Goal: Task Accomplishment & Management: Manage account settings

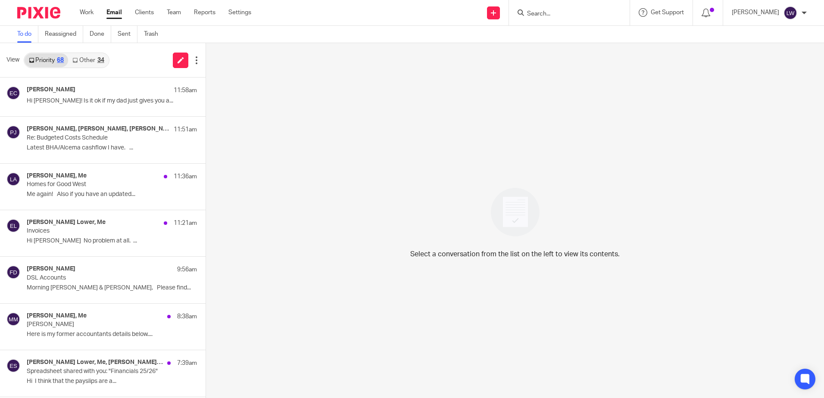
click at [112, 12] on link "Email" at bounding box center [114, 12] width 16 height 9
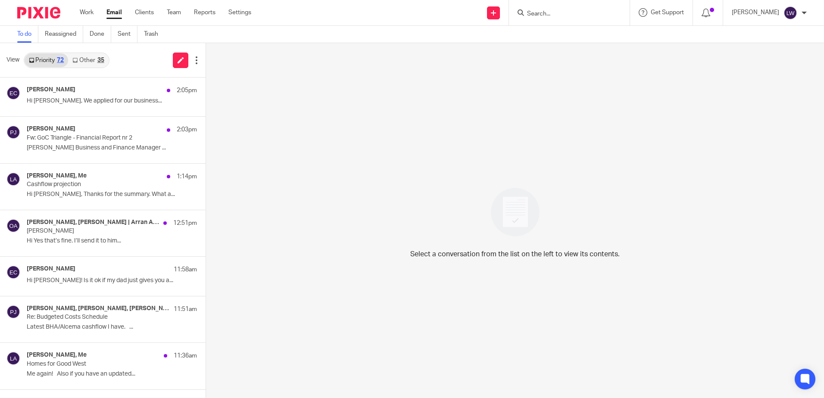
click at [75, 58] on icon at bounding box center [74, 60] width 5 height 5
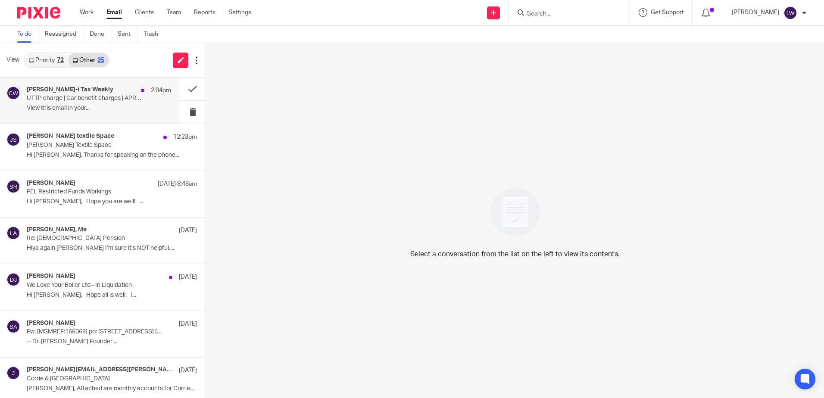
click at [105, 106] on p "View this email in your..." at bounding box center [99, 108] width 144 height 7
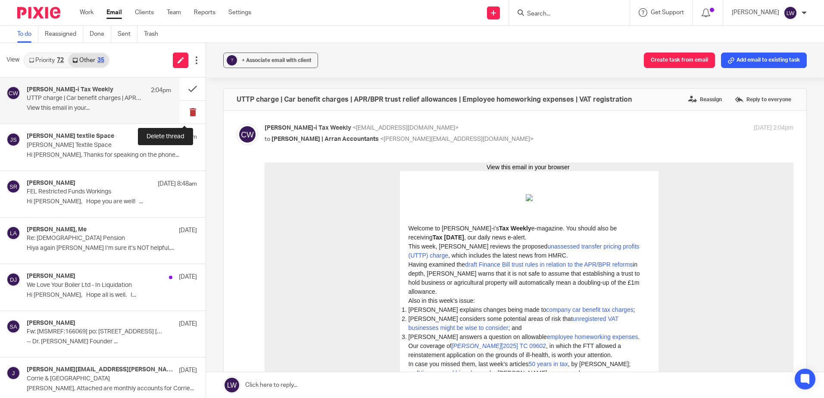
click at [189, 111] on button at bounding box center [193, 112] width 26 height 23
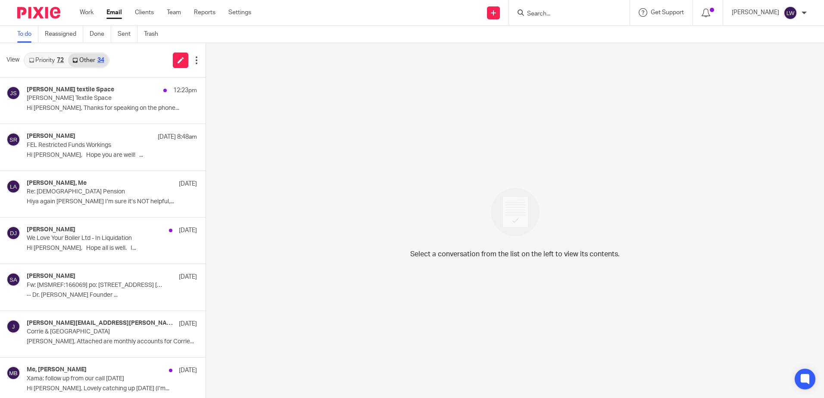
click at [44, 61] on link "Priority 72" at bounding box center [47, 60] width 44 height 14
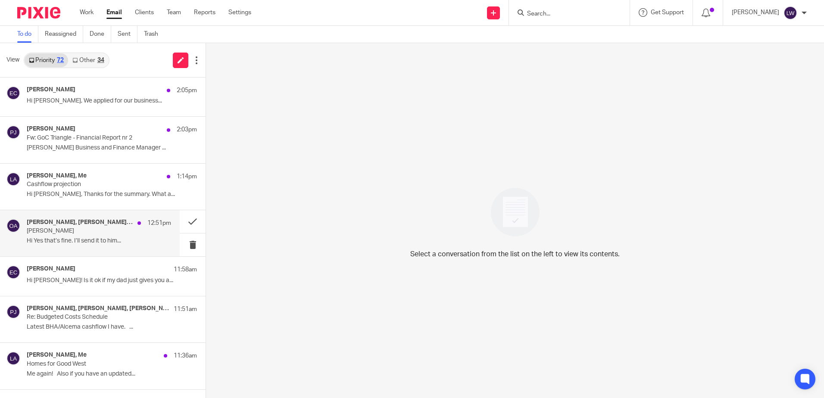
click at [78, 235] on div "Samantha Richardson, Olivia | Arran Accountants 12:51pm Derek Murray Hi Yes tha…" at bounding box center [99, 233] width 144 height 29
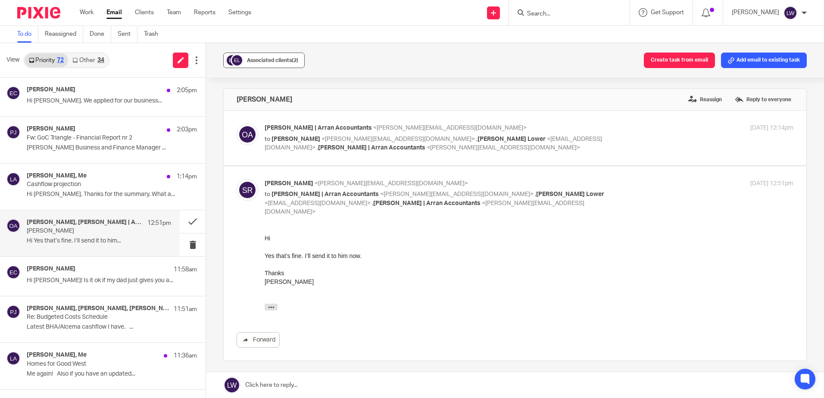
click at [251, 57] on div "Associated clients (2)" at bounding box center [272, 60] width 51 height 9
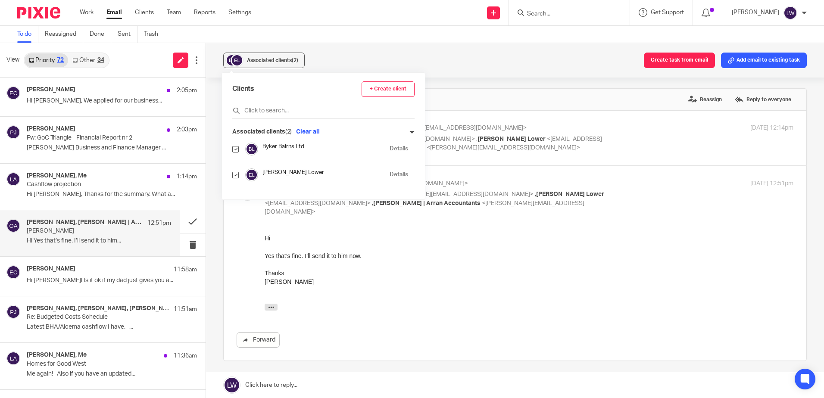
click at [235, 173] on input "checkbox" at bounding box center [235, 175] width 6 height 6
checkbox input "false"
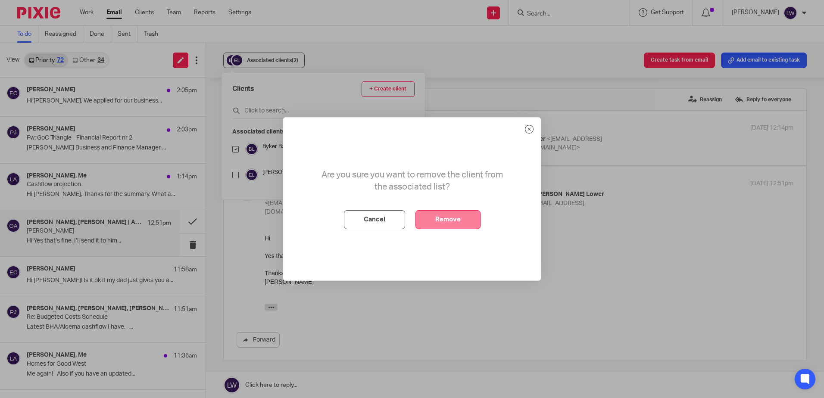
click at [449, 216] on button "Remove" at bounding box center [448, 219] width 65 height 19
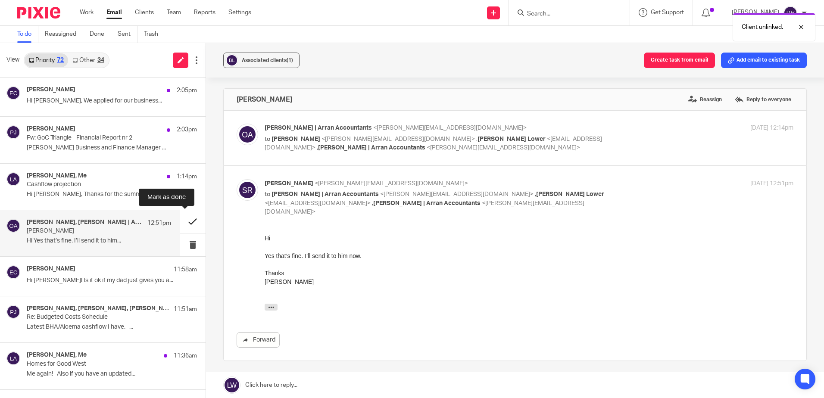
click at [180, 222] on button at bounding box center [193, 221] width 26 height 23
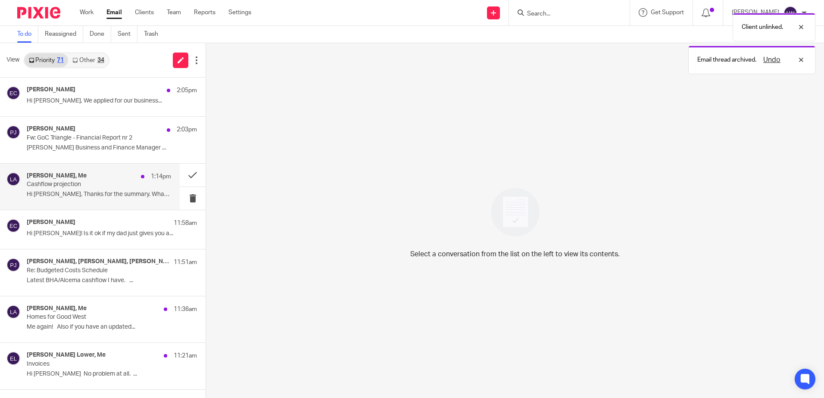
click at [92, 189] on div "Piera Jalan, Me 1:14pm Cashflow projection Hi Lorna, Thanks for the summary. Wh…" at bounding box center [99, 186] width 144 height 29
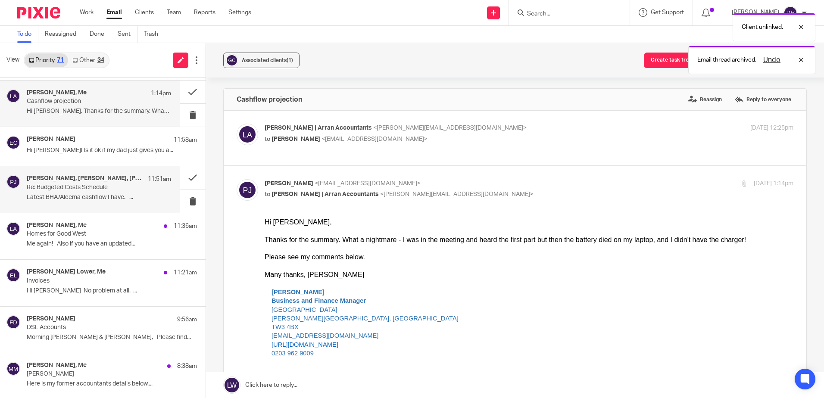
scroll to position [86, 0]
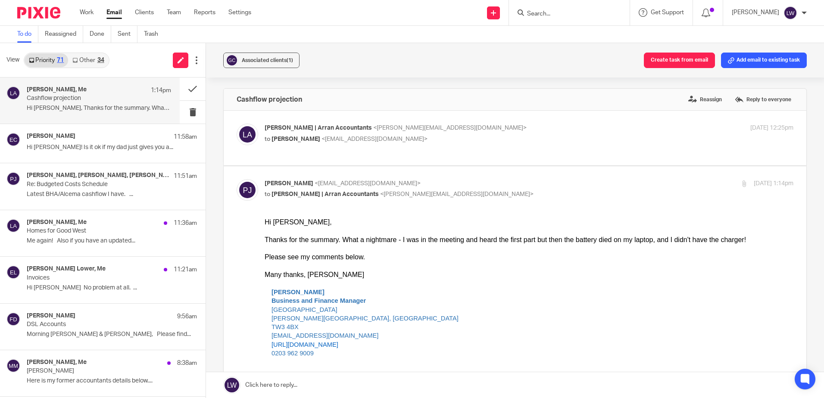
click at [98, 64] on link "Other 34" at bounding box center [88, 60] width 40 height 14
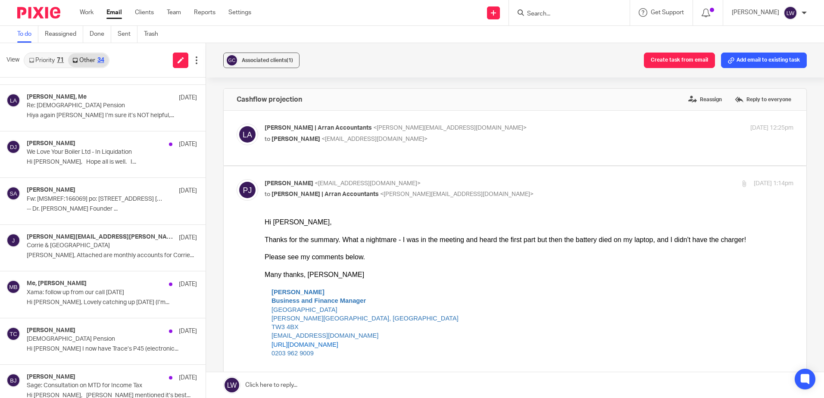
scroll to position [0, 0]
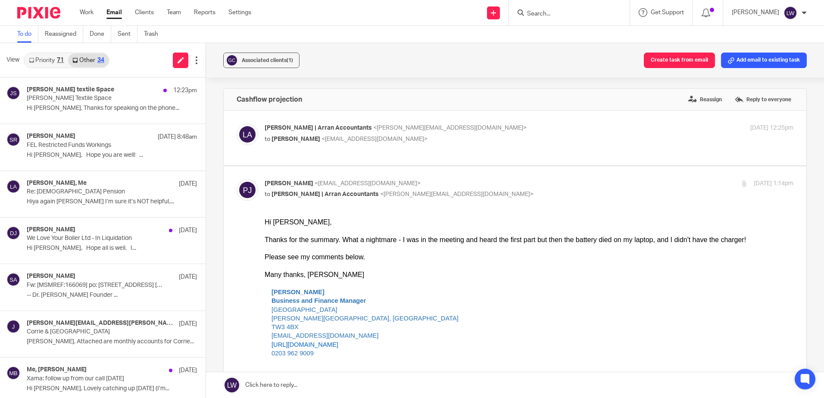
click at [53, 56] on link "Priority 71" at bounding box center [47, 60] width 44 height 14
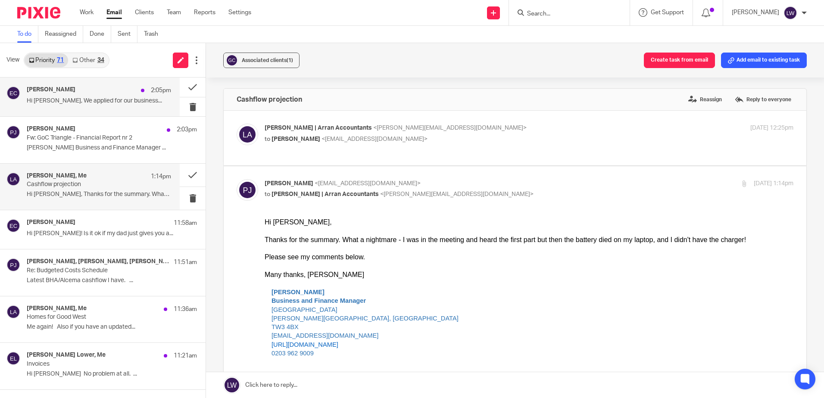
click at [75, 110] on div "Emily Costley-Wood 2:05pm Hi Lorna, We applied for our business..." at bounding box center [90, 97] width 180 height 39
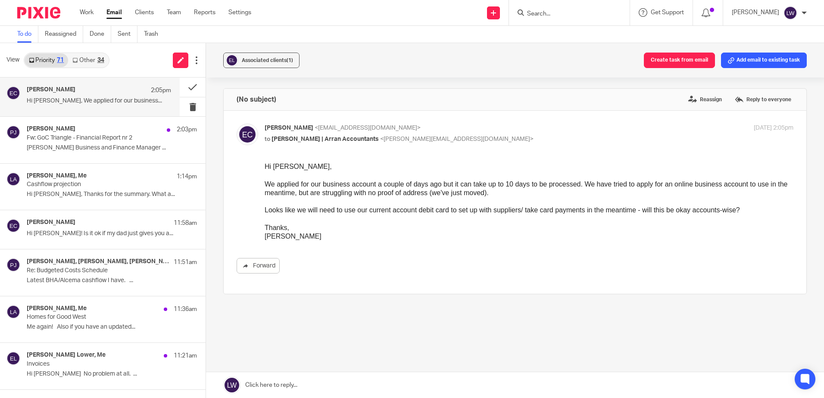
click at [115, 6] on div "Work Email Clients Team Reports Settings Work Email Clients Team Reports Settin…" at bounding box center [167, 12] width 193 height 25
click at [95, 54] on link "Other 34" at bounding box center [88, 60] width 40 height 14
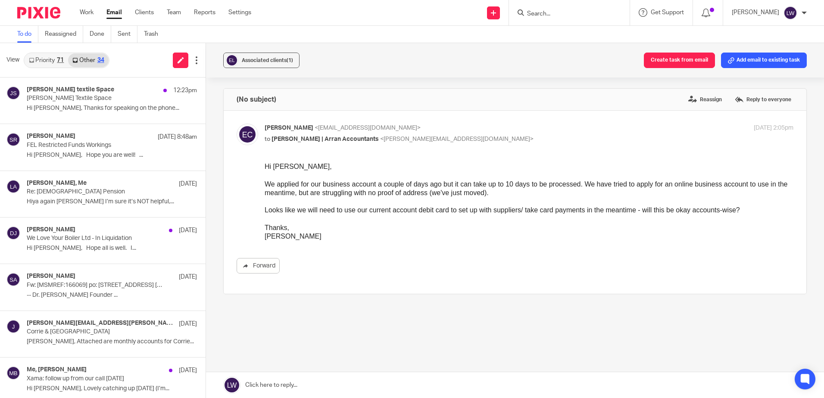
click at [119, 12] on link "Email" at bounding box center [114, 12] width 16 height 9
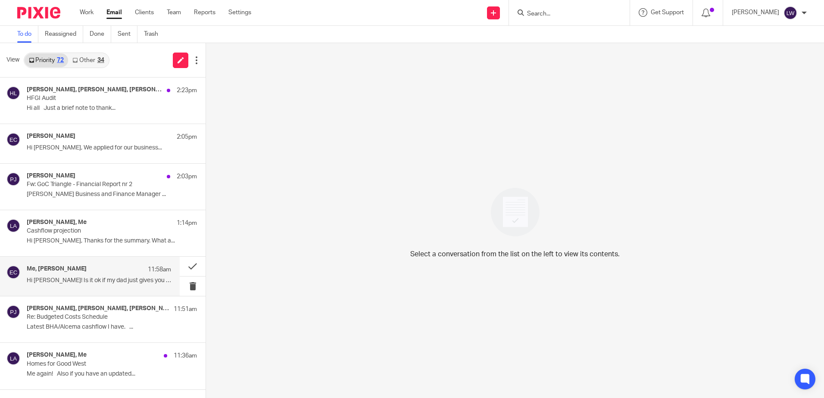
click at [82, 280] on p "Hi [PERSON_NAME]! Is it ok if my dad just gives you a..." at bounding box center [99, 280] width 144 height 7
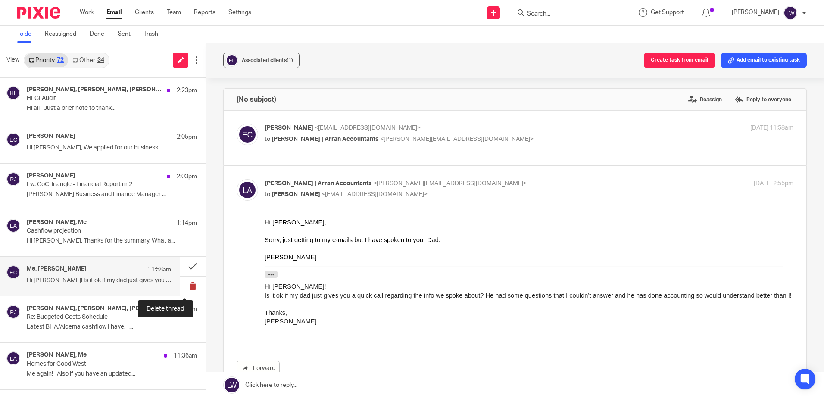
click at [183, 287] on button at bounding box center [193, 286] width 26 height 19
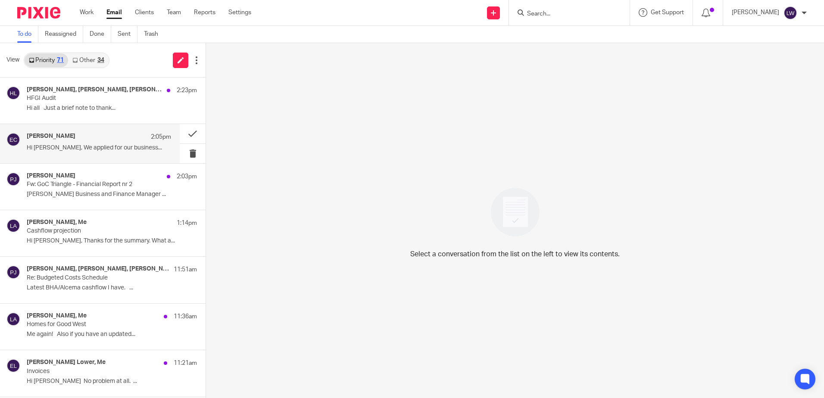
click at [116, 158] on div "Emily Costley-Wood 2:05pm Hi Lorna, We applied for our business..." at bounding box center [90, 143] width 180 height 39
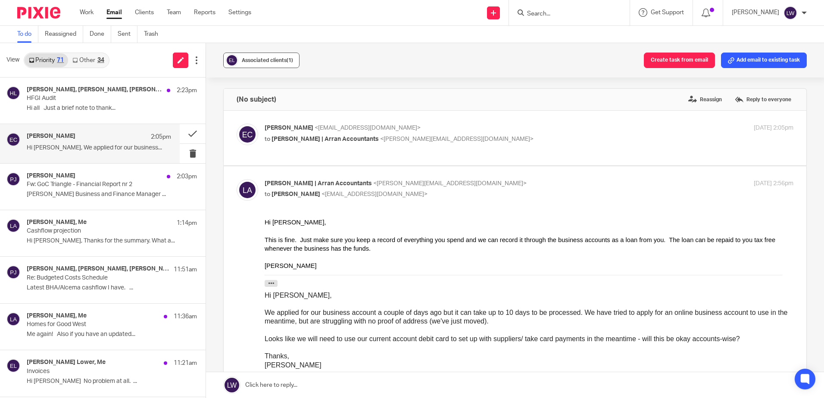
click at [244, 61] on span "Associated clients (1)" at bounding box center [267, 60] width 51 height 5
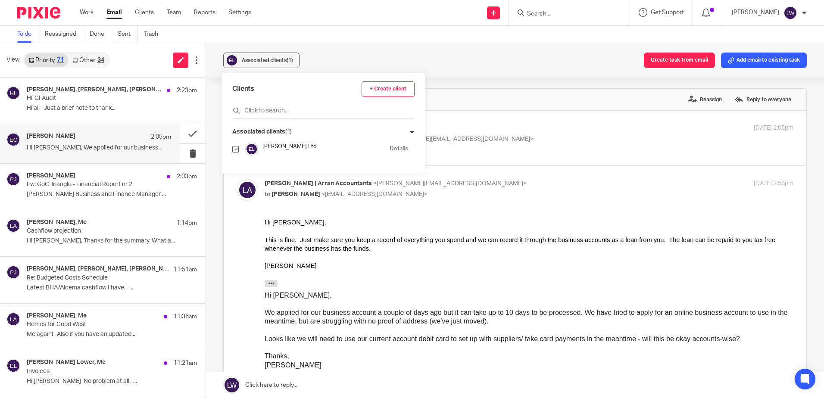
click at [342, 49] on div "Associated clients (1) Create task from email Add email to existing task" at bounding box center [515, 60] width 618 height 34
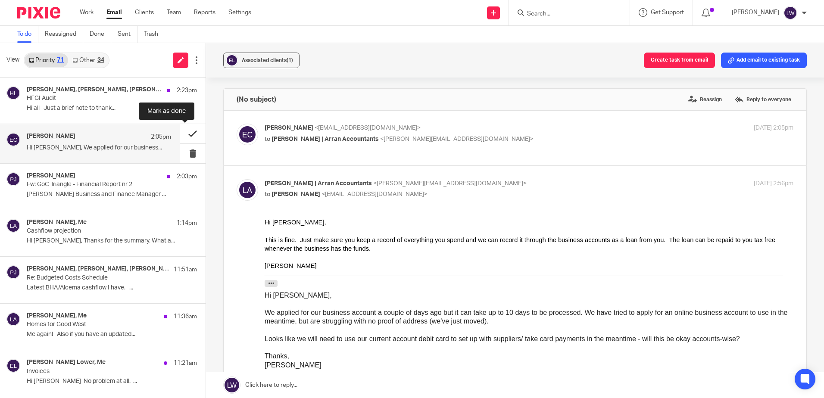
click at [186, 132] on button at bounding box center [193, 133] width 26 height 19
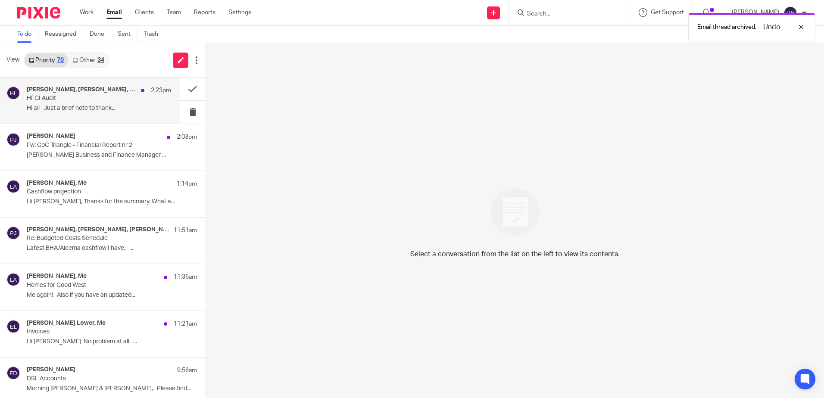
click at [100, 109] on p "Hi all Just a brief note to thank..." at bounding box center [99, 108] width 144 height 7
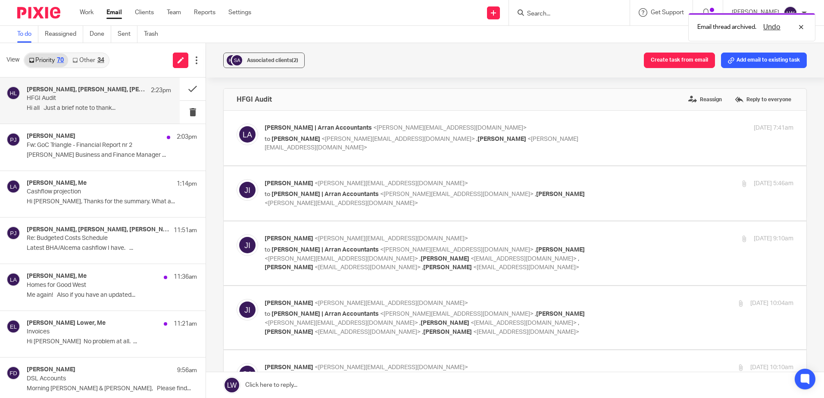
click at [98, 105] on p "Hi all Just a brief note to thank..." at bounding box center [99, 108] width 144 height 7
click at [259, 60] on span "Associated clients (2)" at bounding box center [272, 60] width 51 height 5
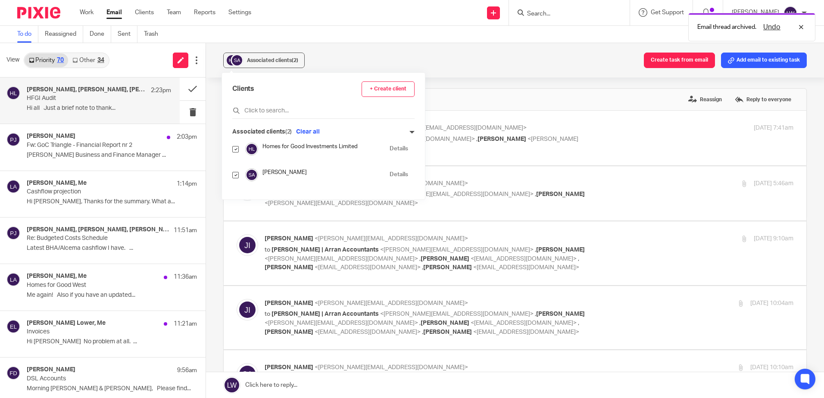
click at [235, 175] on input "checkbox" at bounding box center [235, 175] width 6 height 6
checkbox input "false"
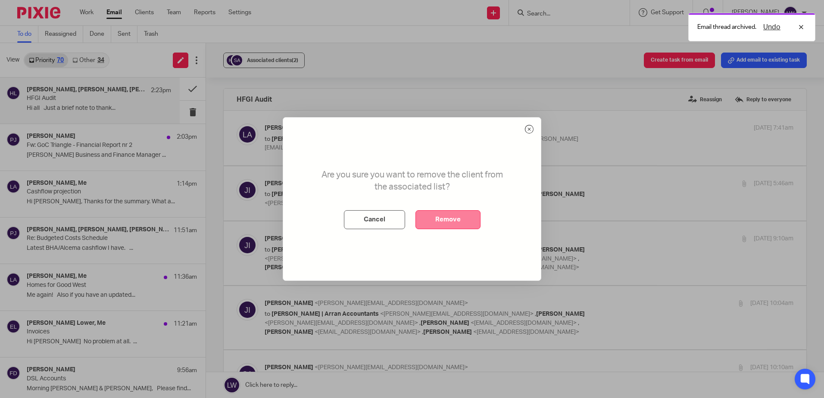
click at [447, 218] on button "Remove" at bounding box center [448, 219] width 65 height 19
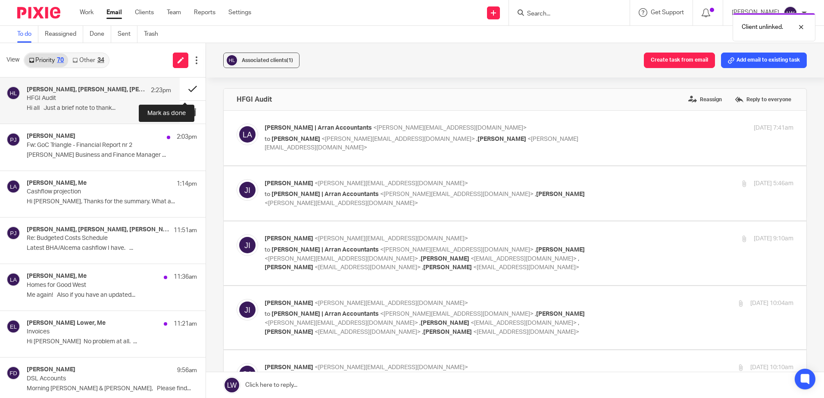
click at [186, 87] on button at bounding box center [193, 89] width 26 height 23
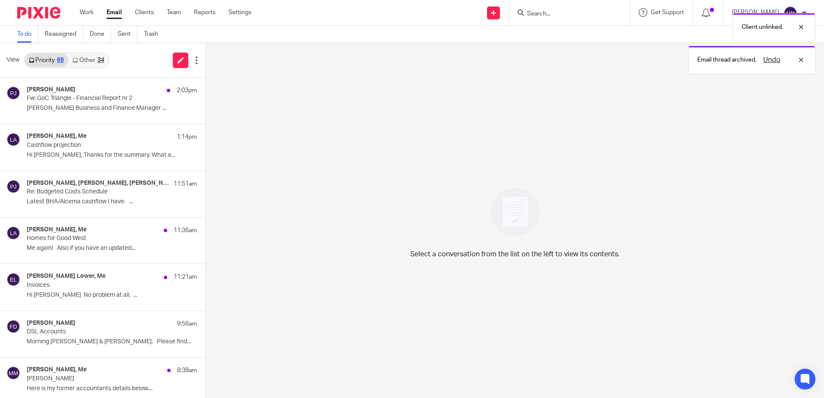
click at [94, 59] on link "Other 34" at bounding box center [88, 60] width 40 height 14
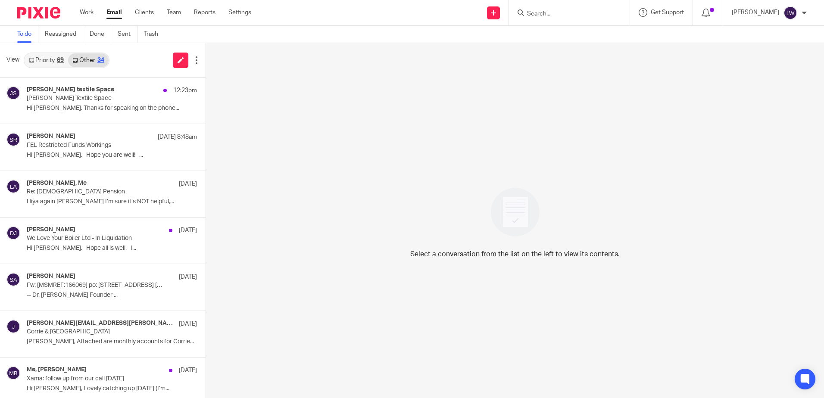
click at [568, 12] on input "Search" at bounding box center [565, 14] width 78 height 8
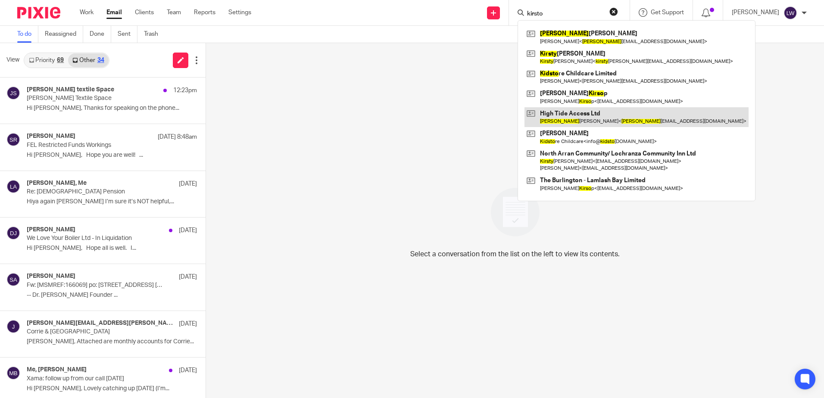
type input "kirsto"
click at [597, 118] on link at bounding box center [637, 117] width 224 height 20
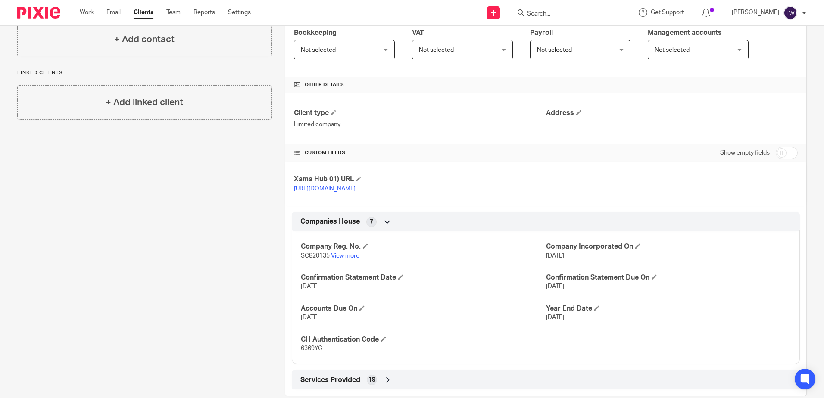
scroll to position [172, 0]
